Goal: Find specific page/section: Find specific page/section

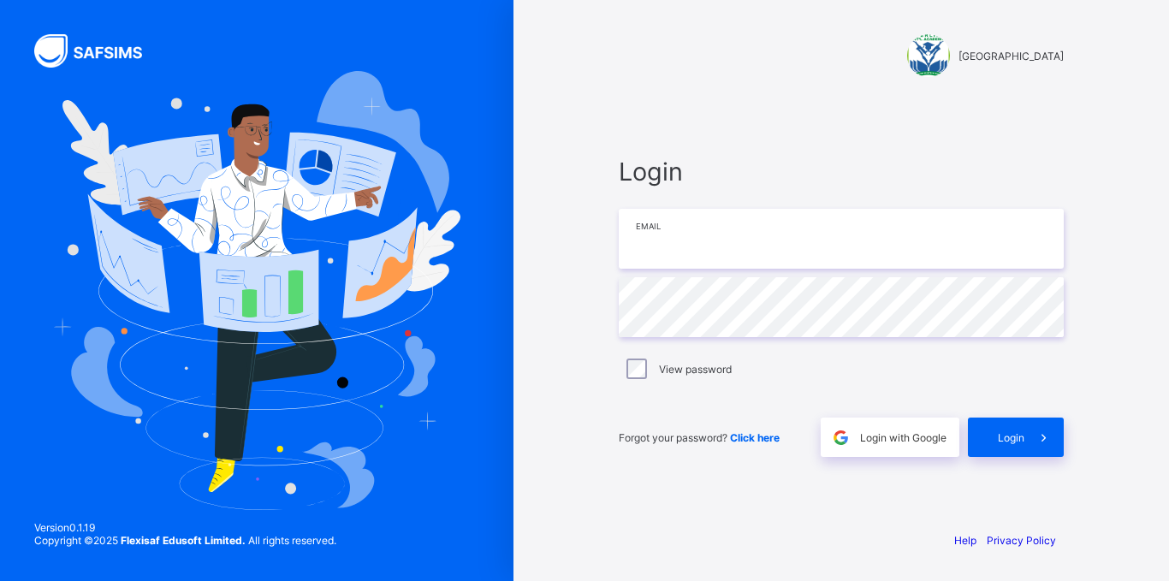
type input "**********"
click at [681, 370] on label "View password" at bounding box center [695, 369] width 73 height 13
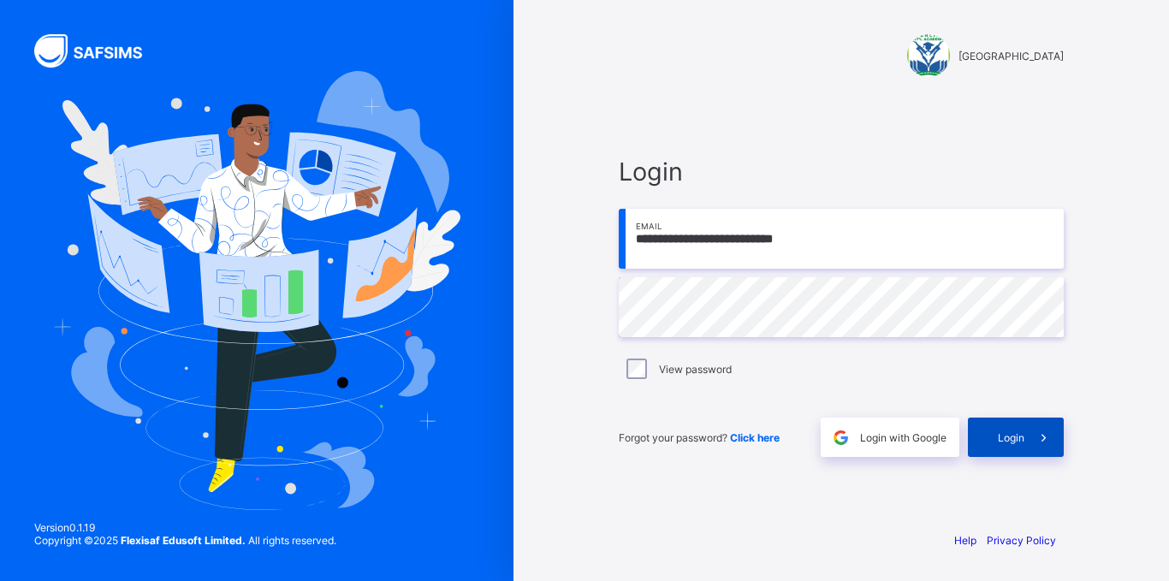
click at [1023, 439] on span "Login" at bounding box center [1011, 437] width 27 height 13
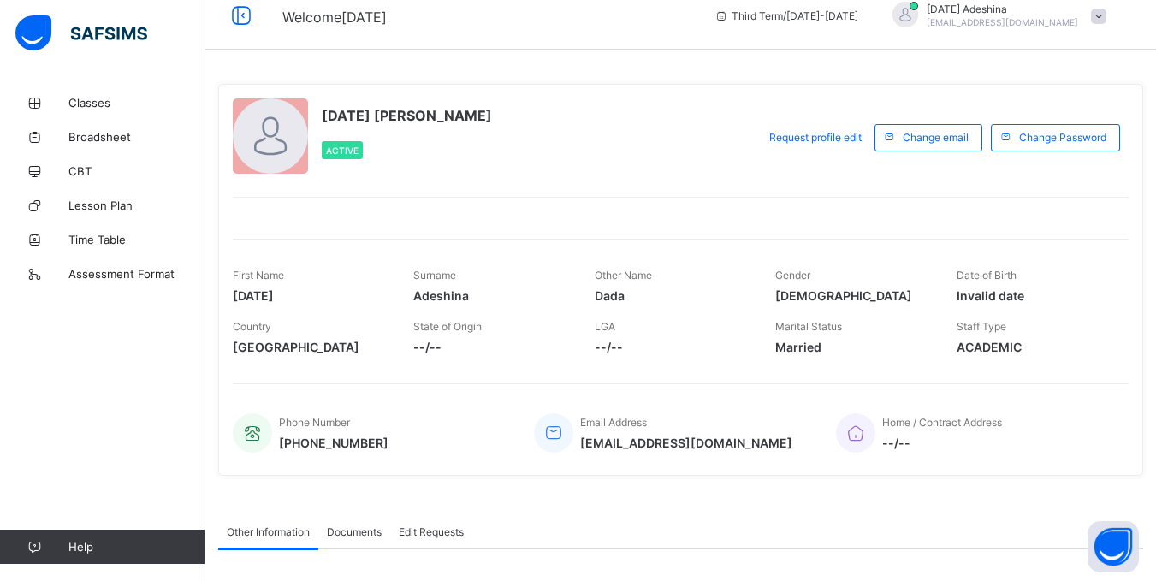
scroll to position [12, 0]
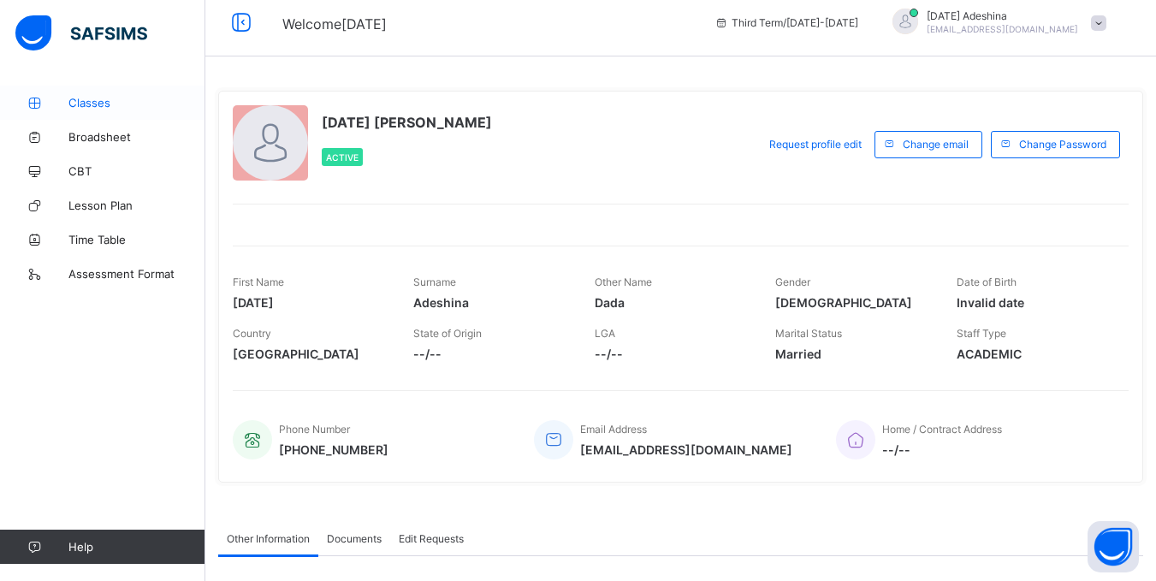
click at [50, 104] on icon at bounding box center [34, 103] width 68 height 13
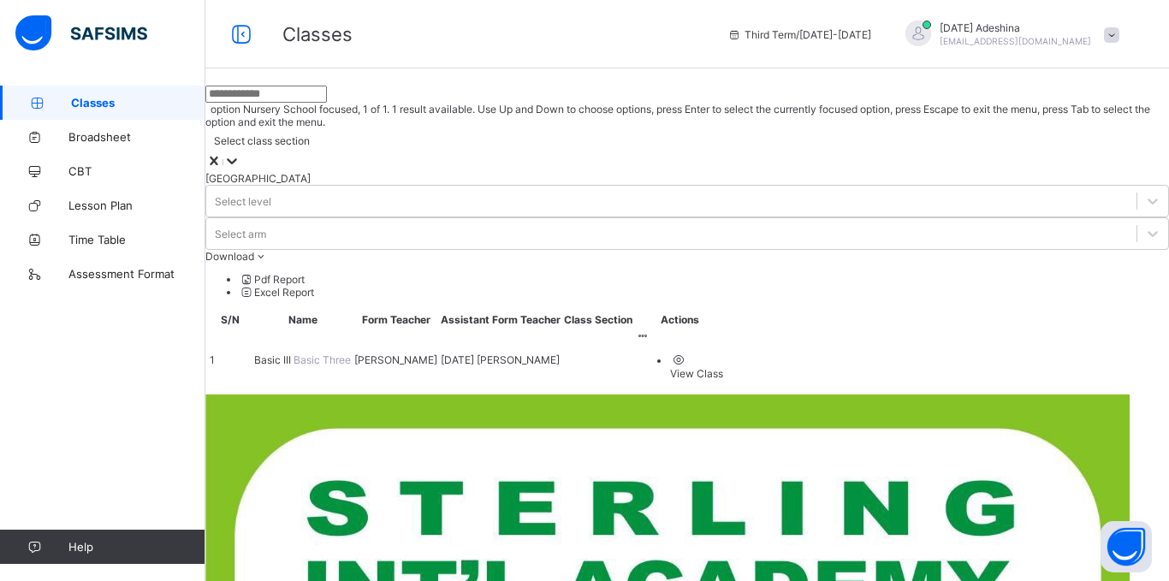
click at [310, 134] on div "Select class section" at bounding box center [262, 140] width 96 height 13
click at [327, 103] on input "text" at bounding box center [266, 94] width 122 height 17
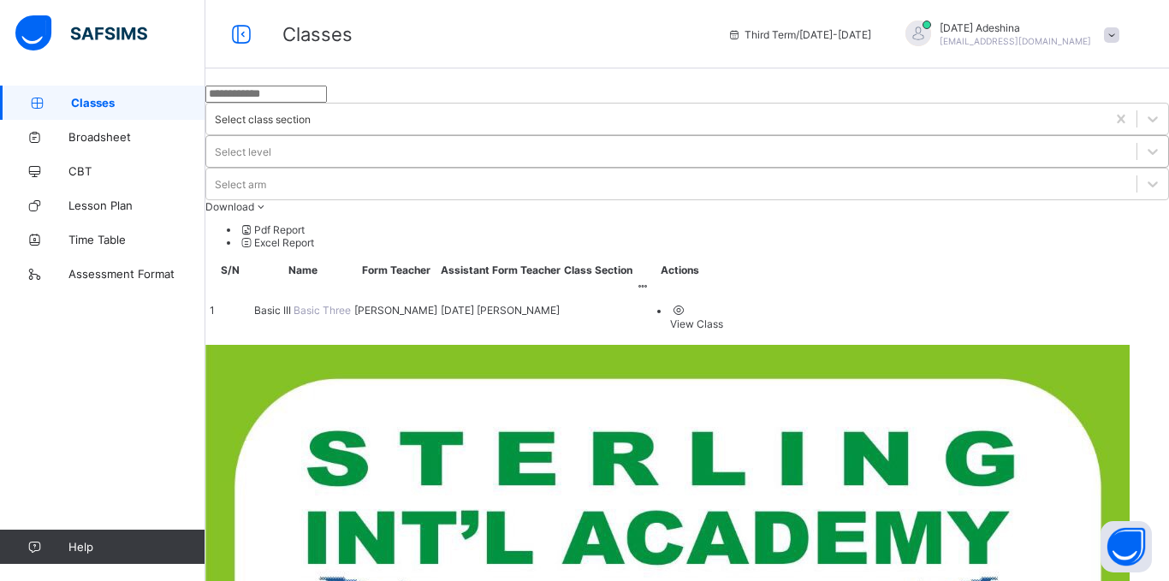
click at [271, 145] on div "Select level" at bounding box center [243, 151] width 56 height 13
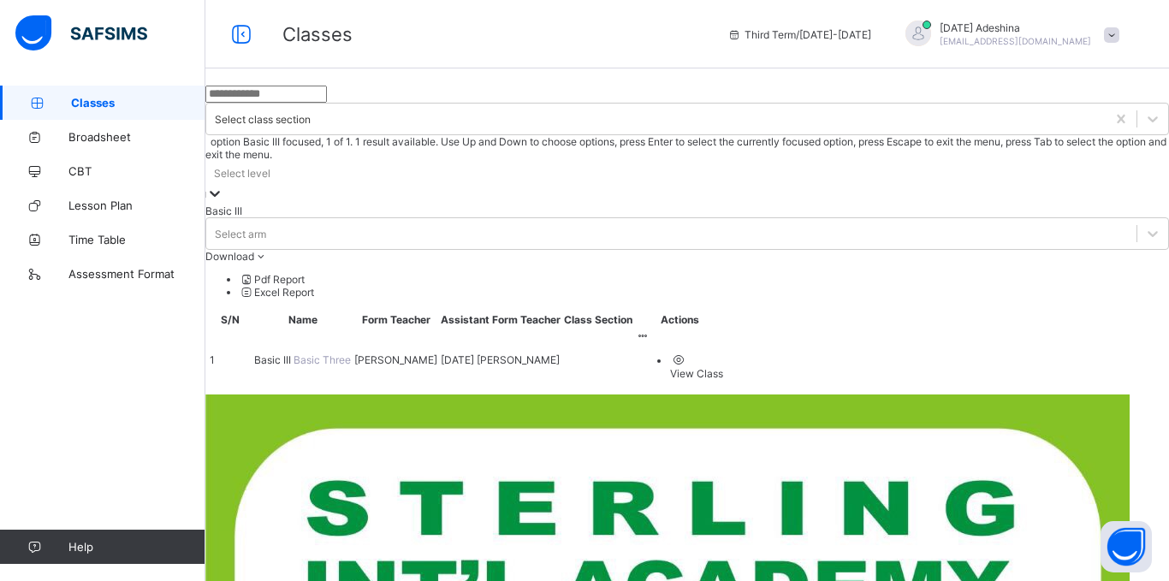
click at [691, 205] on div "Basic III" at bounding box center [687, 211] width 964 height 13
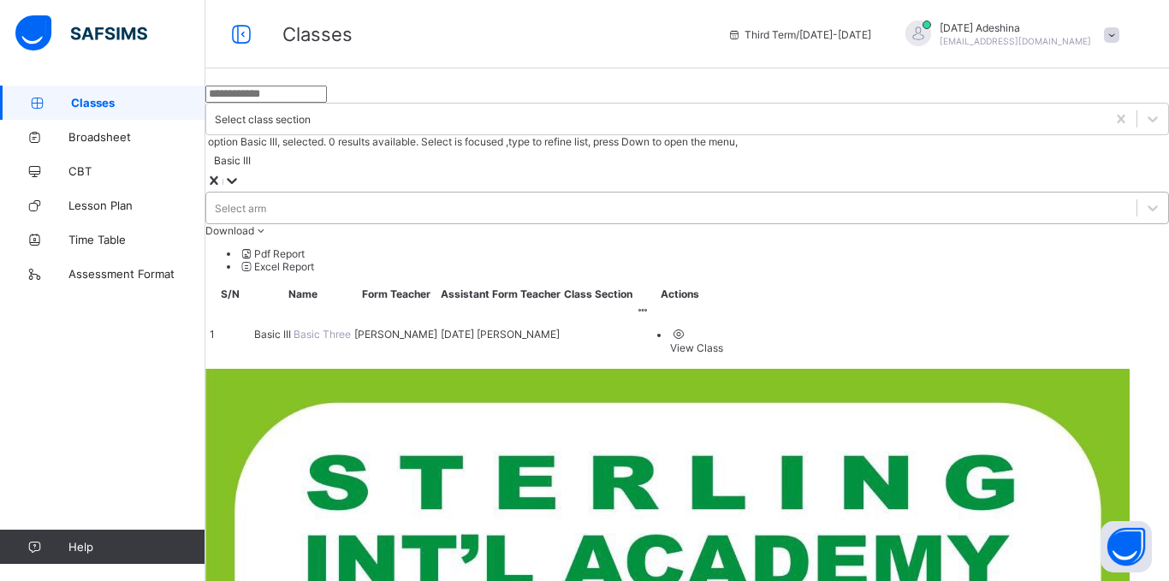
click at [856, 196] on div "Select arm" at bounding box center [671, 208] width 930 height 24
